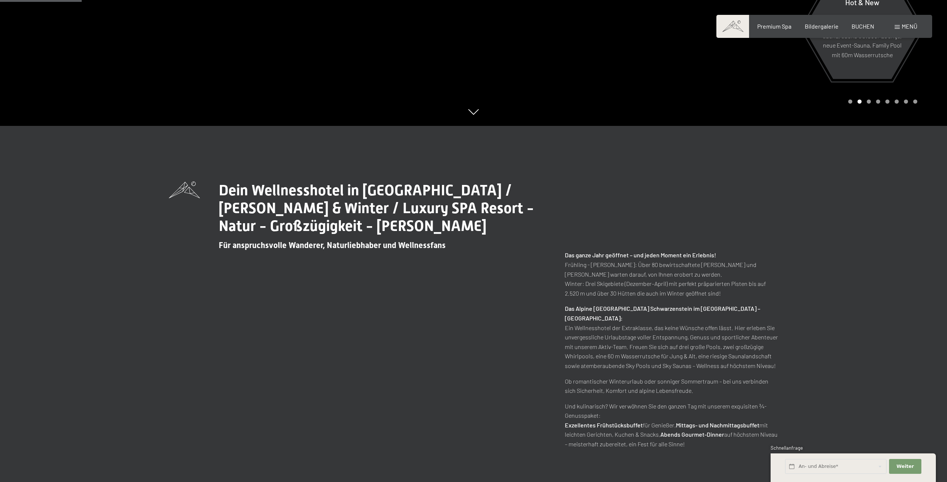
scroll to position [336, 0]
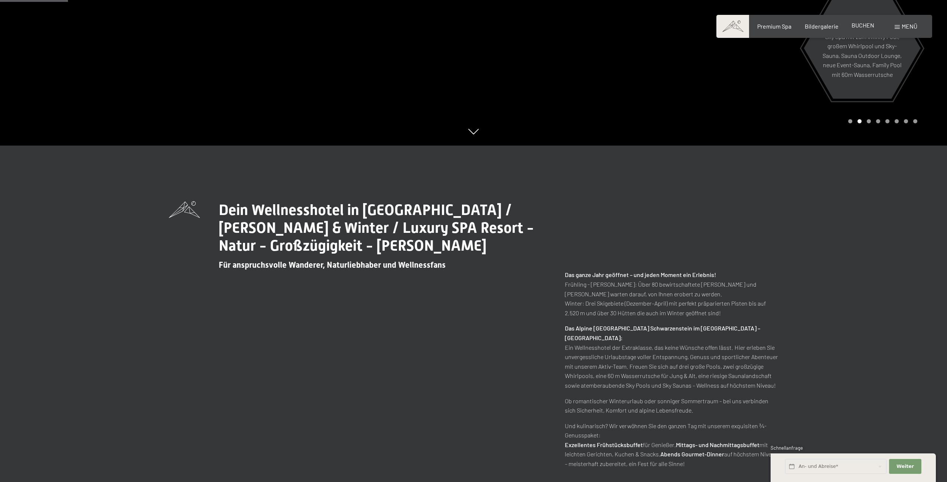
click at [866, 27] on span "BUCHEN" at bounding box center [862, 25] width 23 height 7
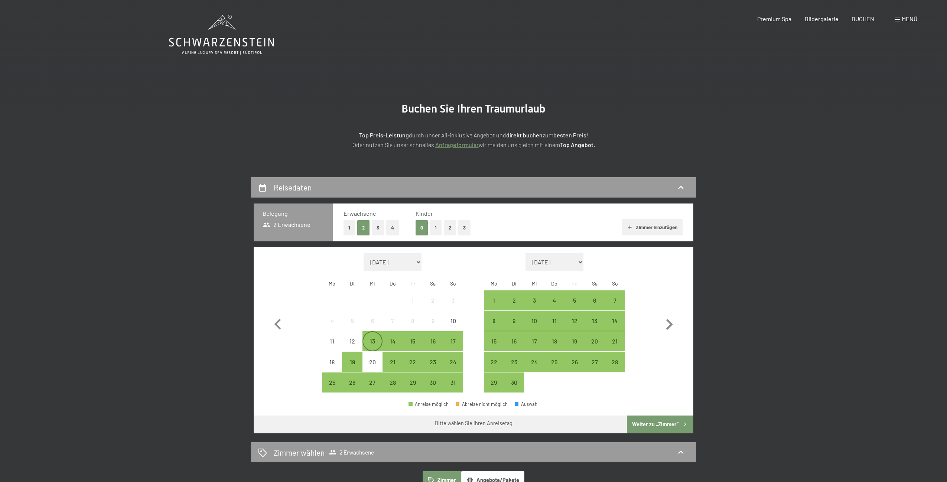
click at [367, 338] on div "13" at bounding box center [372, 347] width 19 height 19
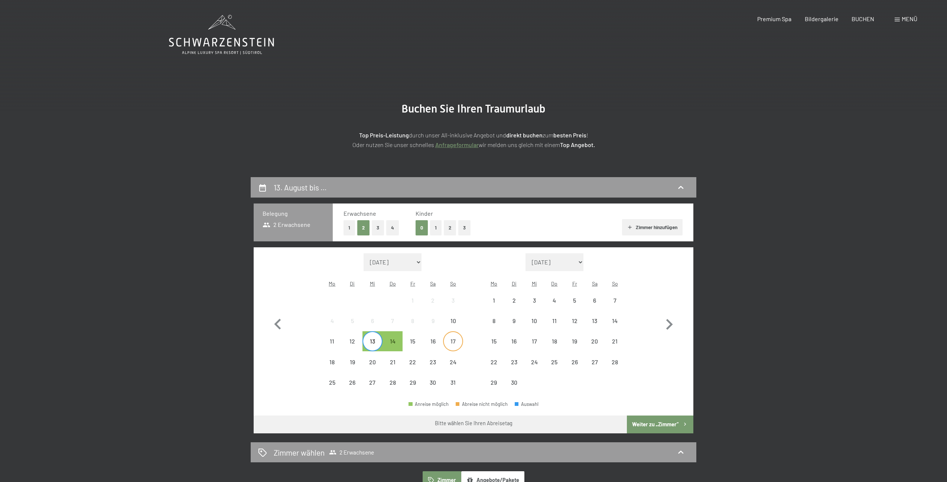
click at [451, 338] on div "17" at bounding box center [453, 347] width 19 height 19
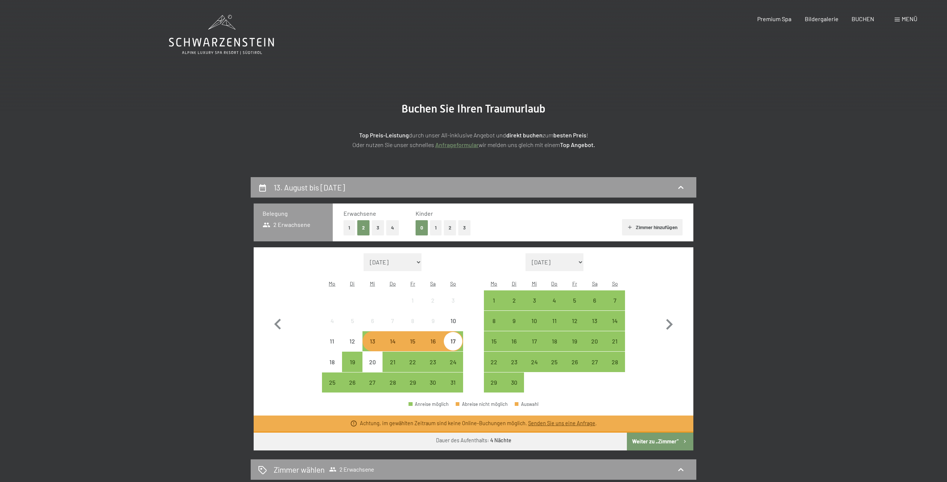
click at [373, 338] on div "13" at bounding box center [372, 347] width 19 height 19
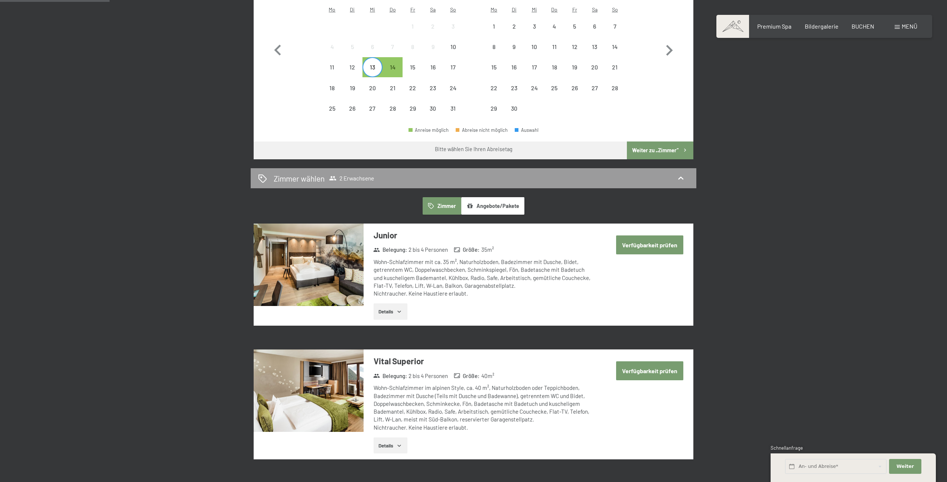
scroll to position [274, 0]
click at [654, 235] on button "Verfügbarkeit prüfen" at bounding box center [649, 244] width 67 height 19
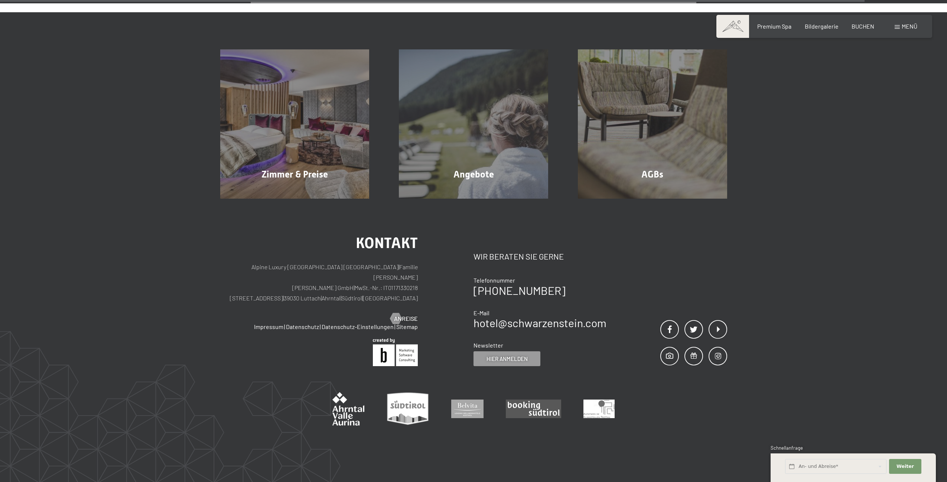
scroll to position [517, 0]
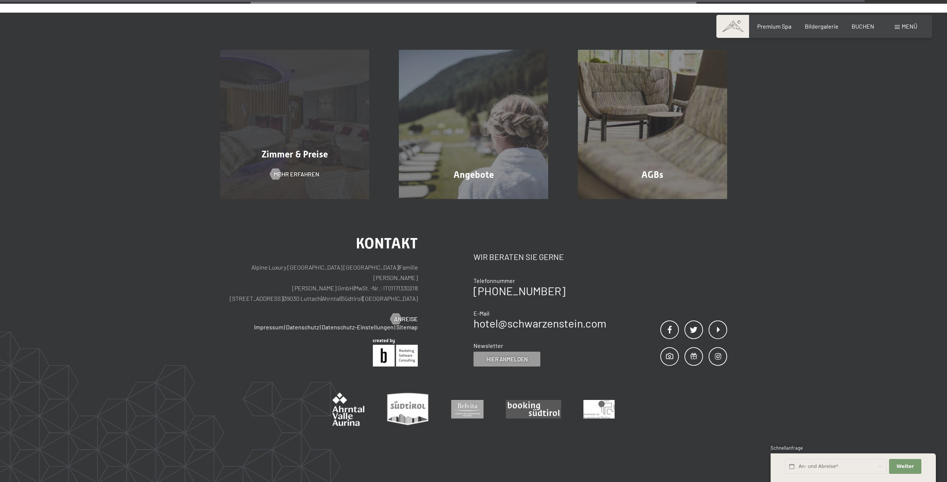
click at [336, 162] on div "Zimmer & Preise Mehr erfahren" at bounding box center [294, 124] width 179 height 149
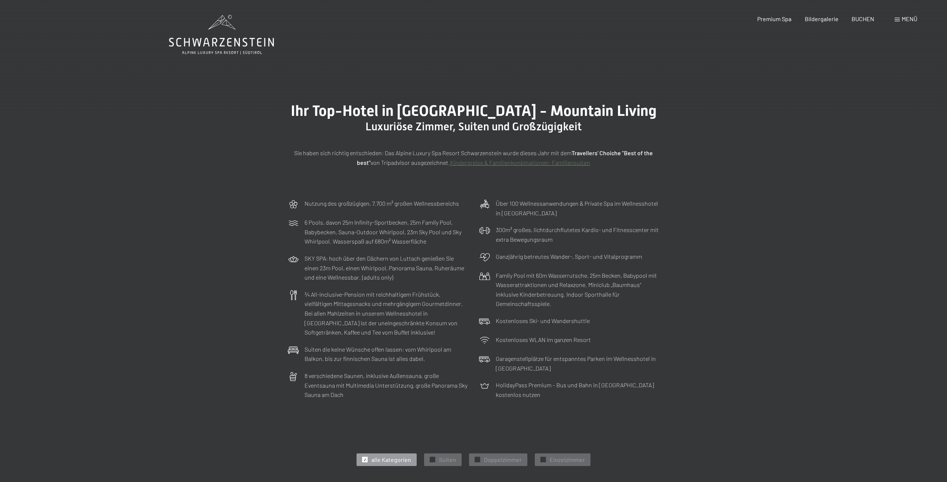
click at [911, 18] on span "Menü" at bounding box center [909, 18] width 16 height 7
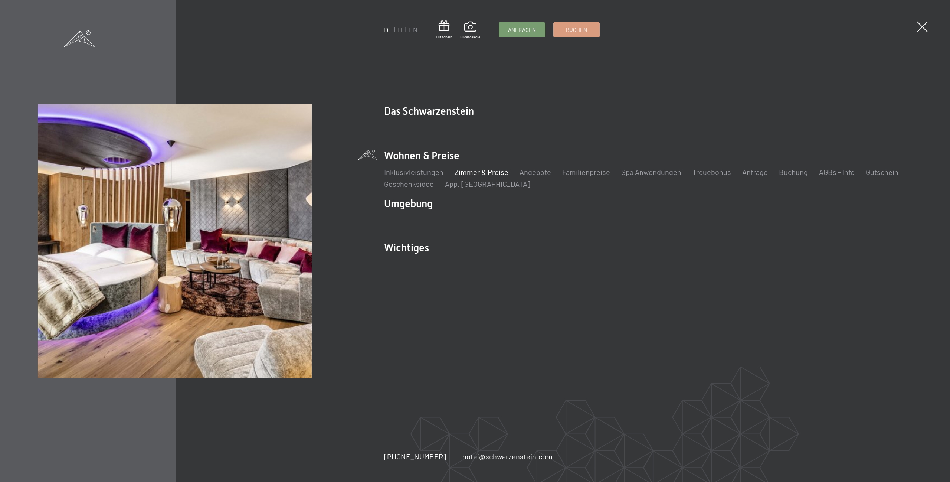
click at [488, 173] on link "Zimmer & Preise" at bounding box center [482, 171] width 54 height 9
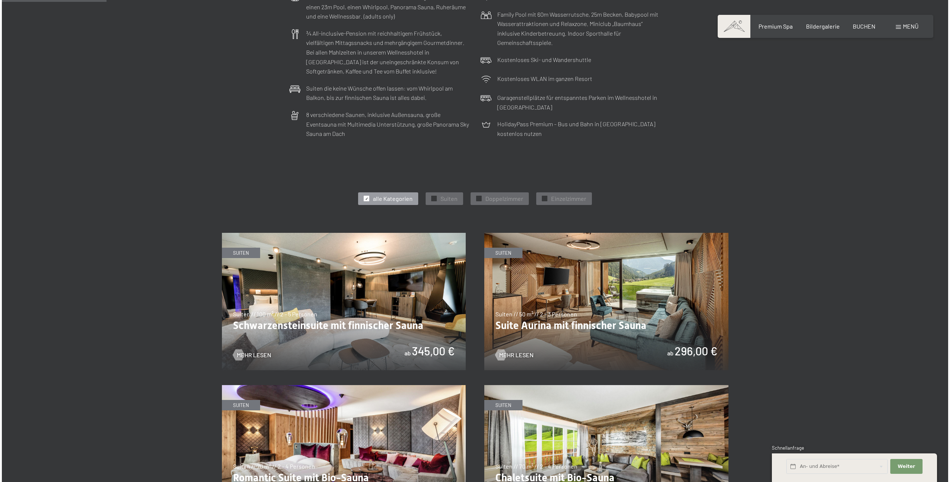
scroll to position [262, 0]
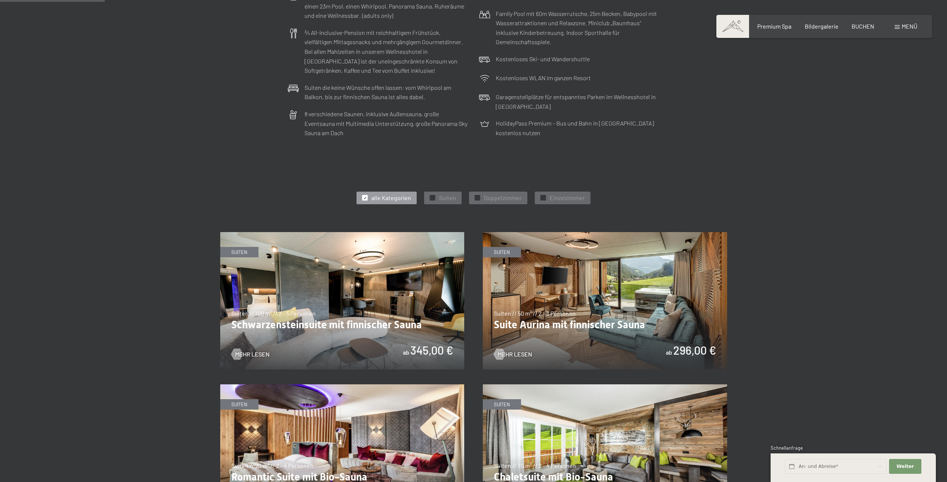
click at [909, 28] on span "Menü" at bounding box center [909, 26] width 16 height 7
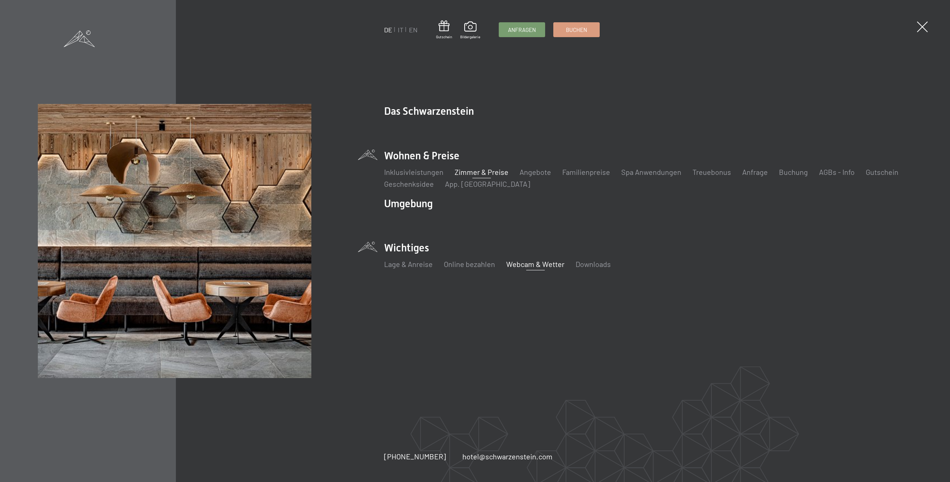
click at [531, 263] on link "Webcam & Wetter" at bounding box center [535, 263] width 58 height 9
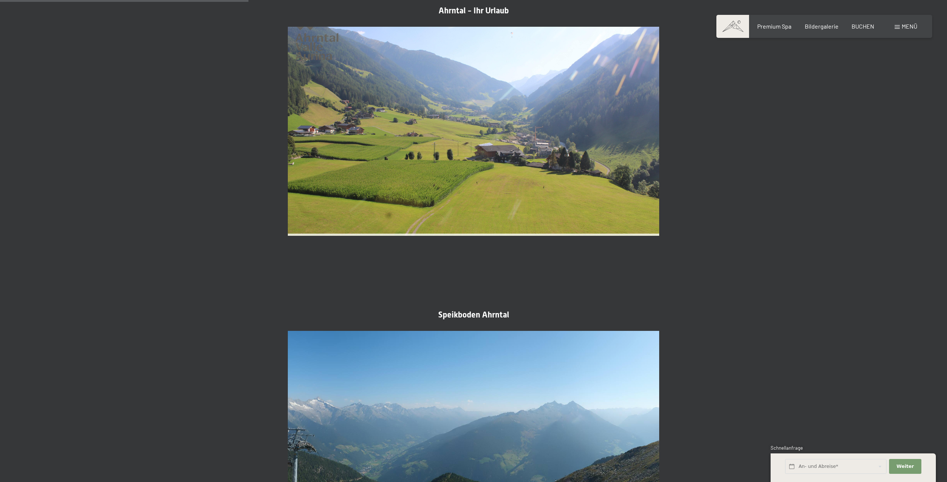
scroll to position [679, 0]
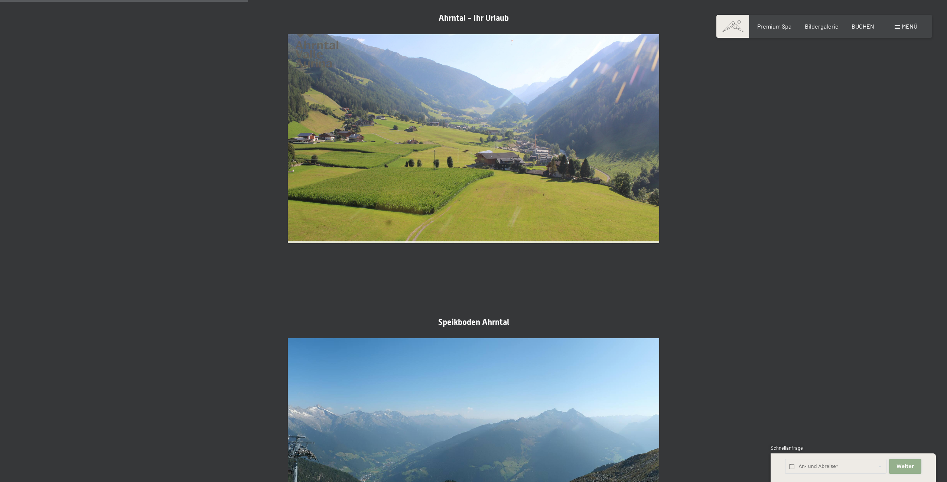
click at [905, 462] on button "Weiter Adressfelder ausblenden" at bounding box center [905, 466] width 32 height 15
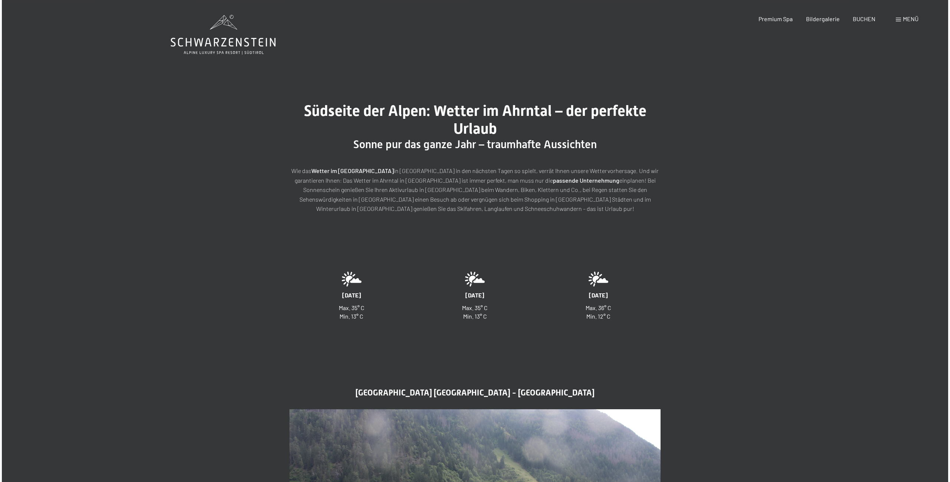
scroll to position [0, 0]
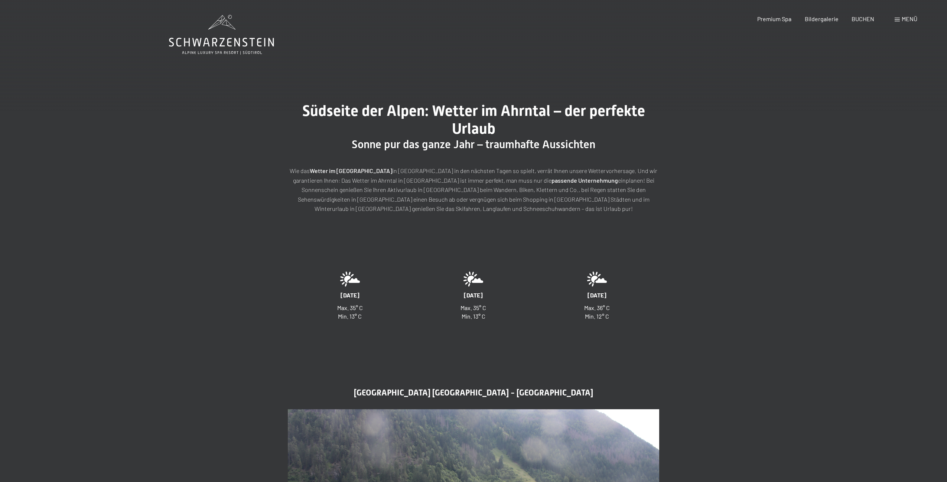
click at [900, 22] on div "Menü" at bounding box center [905, 19] width 23 height 8
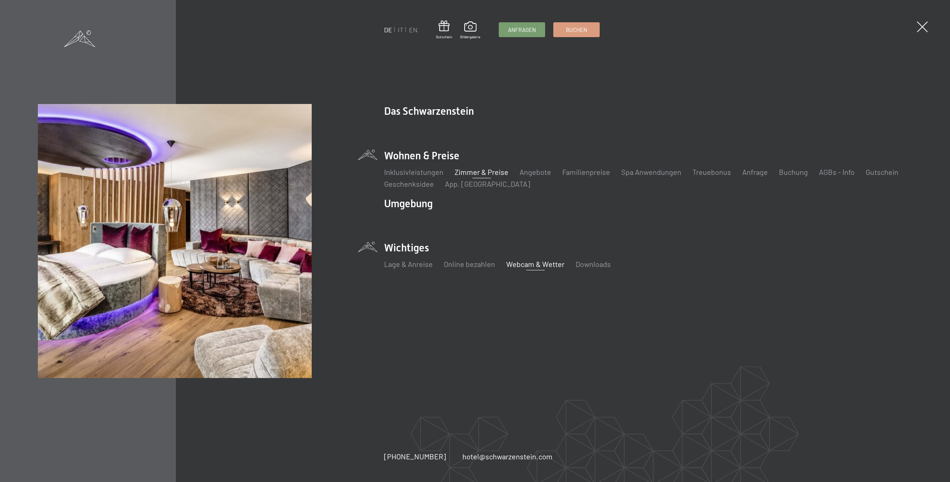
click at [477, 170] on link "Zimmer & Preise" at bounding box center [482, 171] width 54 height 9
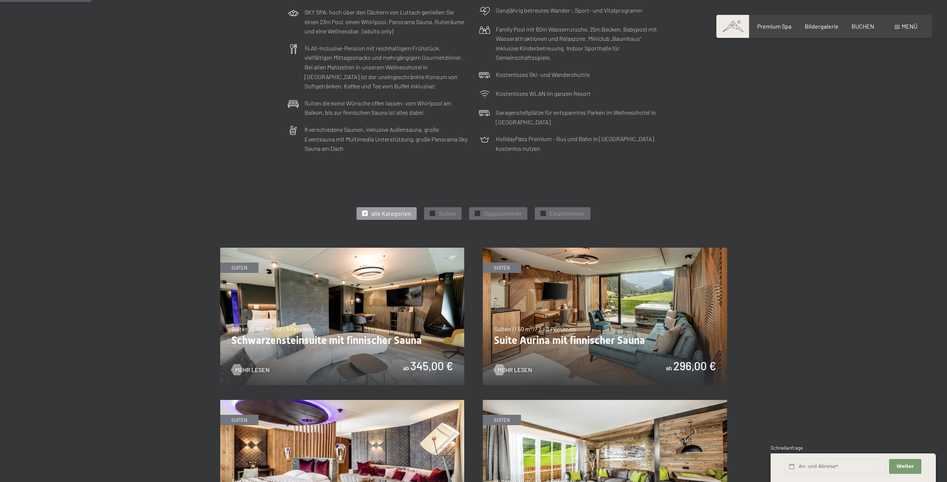
scroll to position [253, 0]
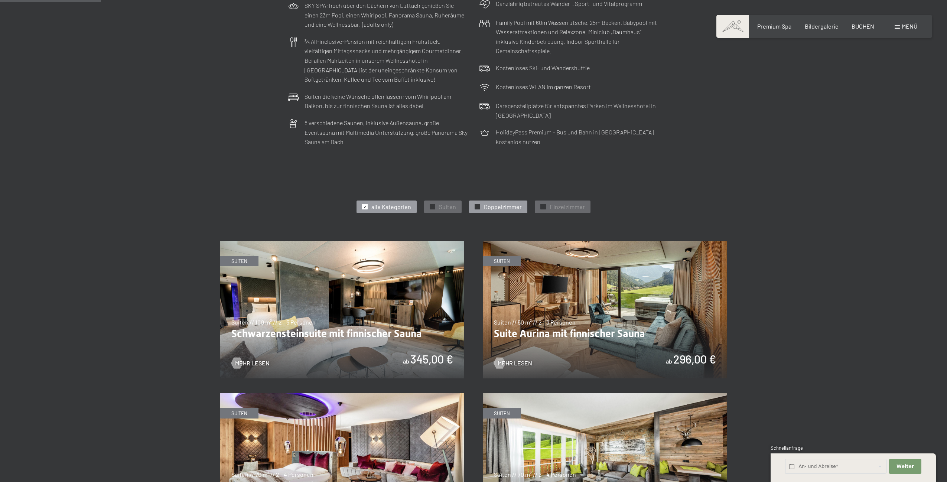
click at [501, 203] on span "Doppelzimmer" at bounding box center [503, 207] width 38 height 8
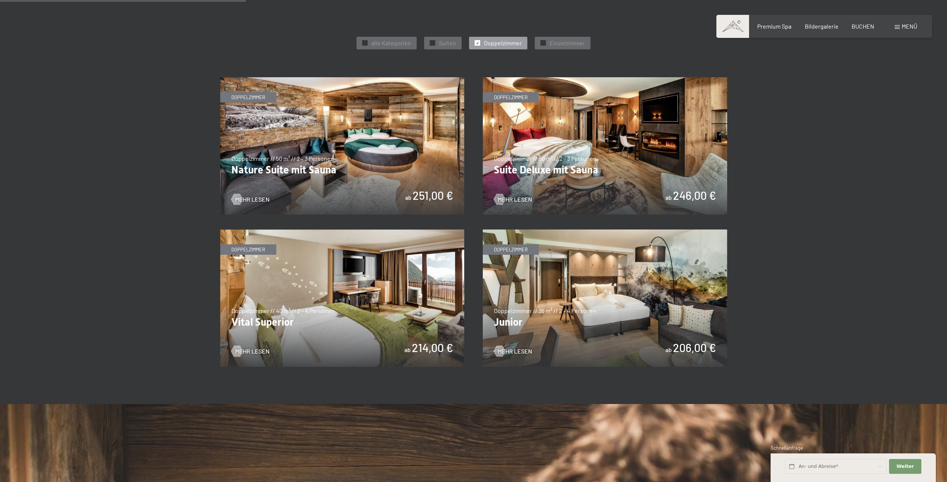
scroll to position [417, 0]
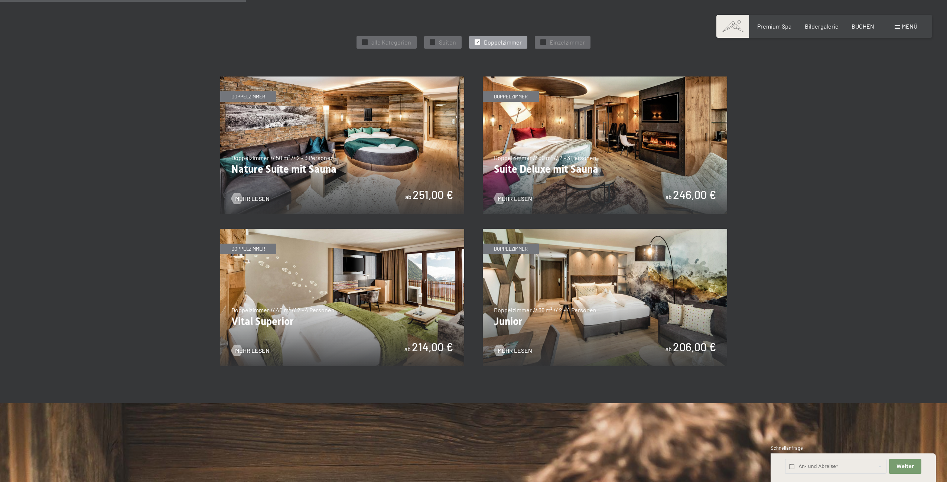
click at [640, 304] on img at bounding box center [605, 297] width 244 height 137
